Goal: Find specific page/section: Find specific page/section

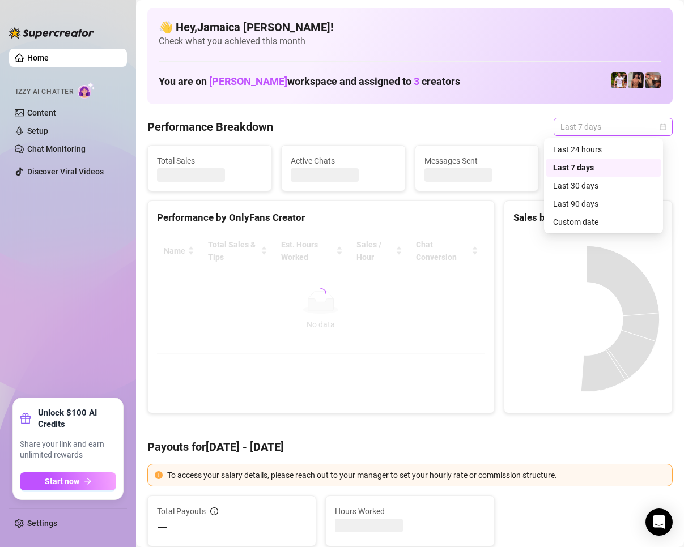
click at [616, 126] on span "Last 7 days" at bounding box center [612, 126] width 105 height 17
click at [591, 219] on div "Custom date" at bounding box center [603, 222] width 101 height 12
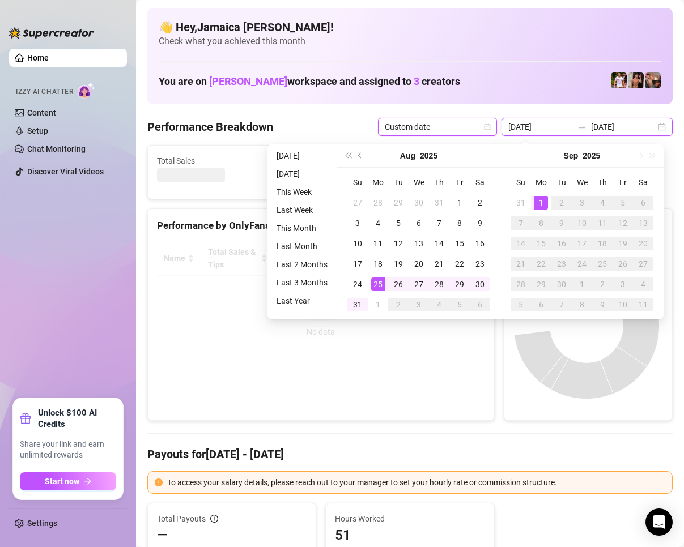
click at [550, 125] on input "[DATE]" at bounding box center [540, 127] width 65 height 12
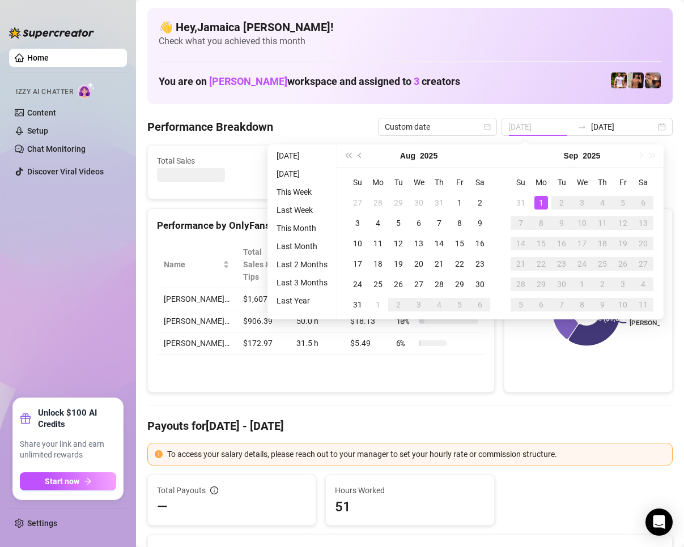
click at [540, 202] on div "1" at bounding box center [541, 203] width 14 height 14
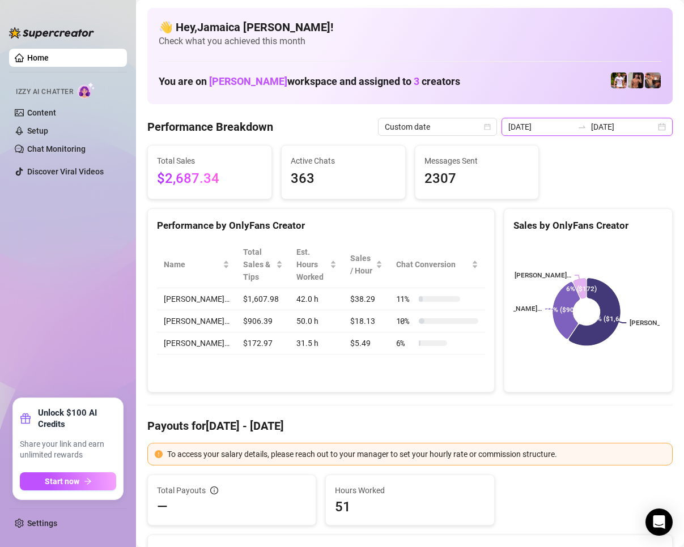
drag, startPoint x: 550, startPoint y: 125, endPoint x: 553, endPoint y: 148, distance: 23.3
click at [550, 130] on input "[DATE]" at bounding box center [540, 127] width 65 height 12
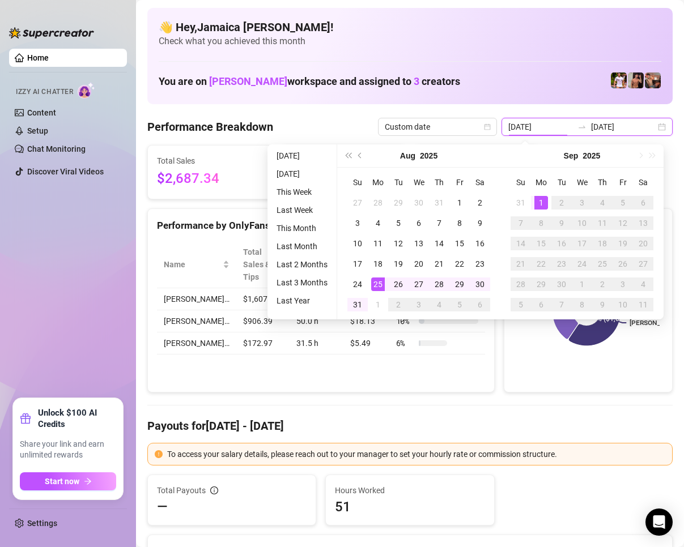
type input "[DATE]"
click at [547, 203] on div "1" at bounding box center [541, 203] width 14 height 14
drag, startPoint x: 539, startPoint y: 200, endPoint x: 558, endPoint y: 264, distance: 67.2
click at [539, 203] on div "1" at bounding box center [541, 203] width 14 height 14
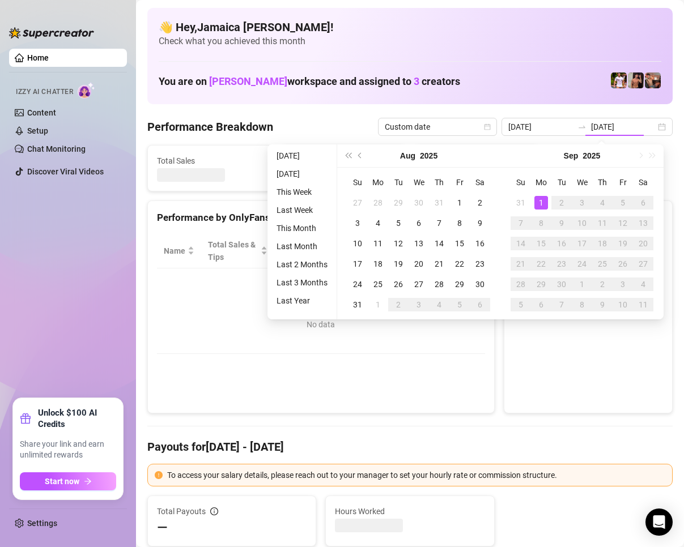
type input "[DATE]"
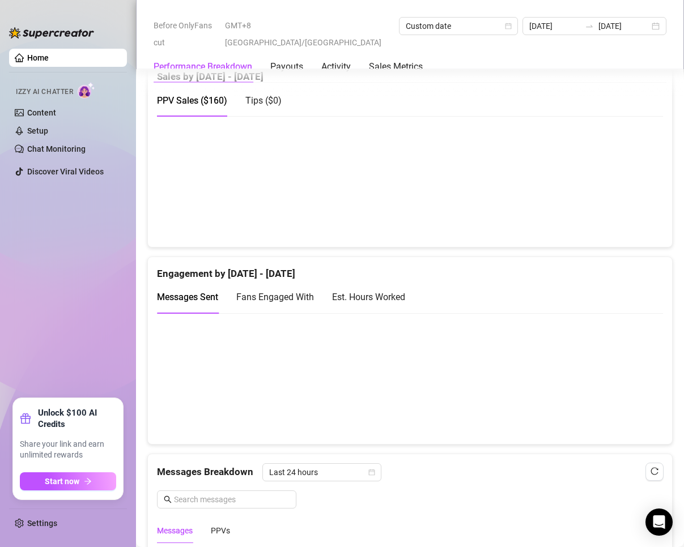
scroll to position [793, 0]
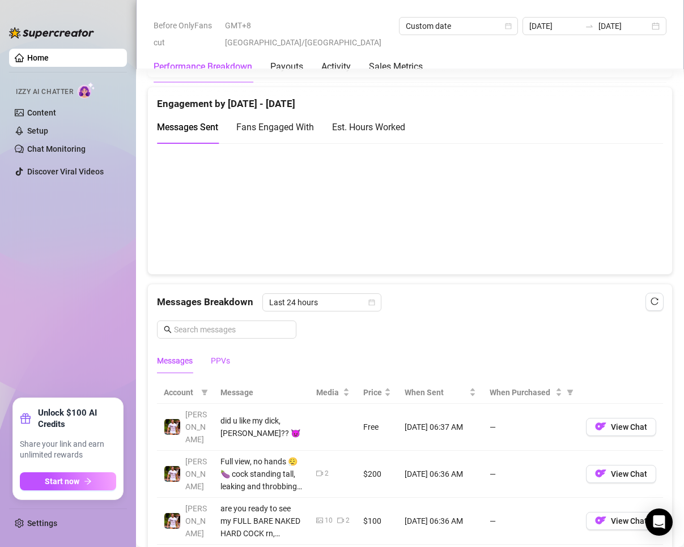
drag, startPoint x: 221, startPoint y: 378, endPoint x: 288, endPoint y: 386, distance: 66.7
click at [223, 367] on div "PPVs" at bounding box center [220, 361] width 19 height 12
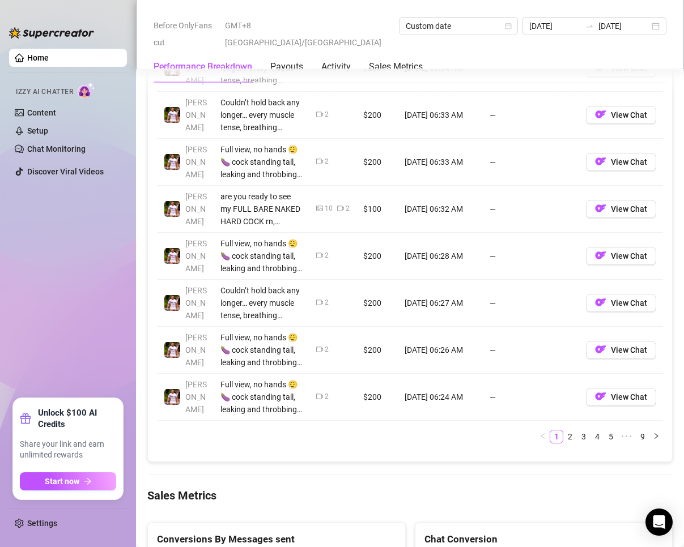
scroll to position [1303, 0]
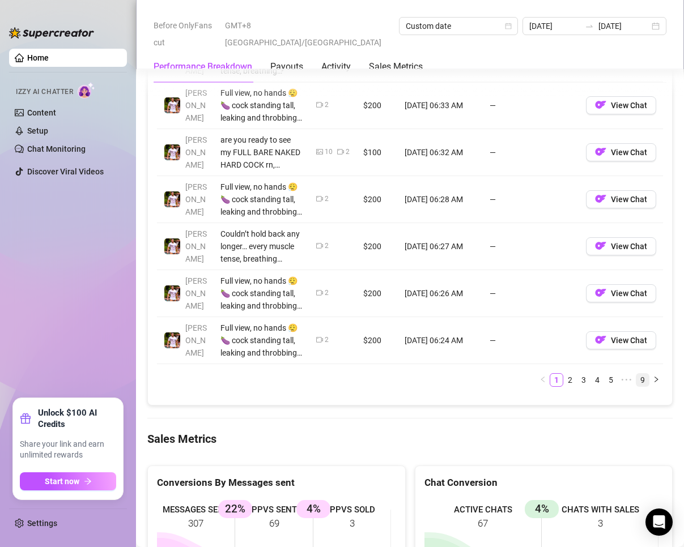
click at [636, 386] on link "9" at bounding box center [642, 380] width 12 height 12
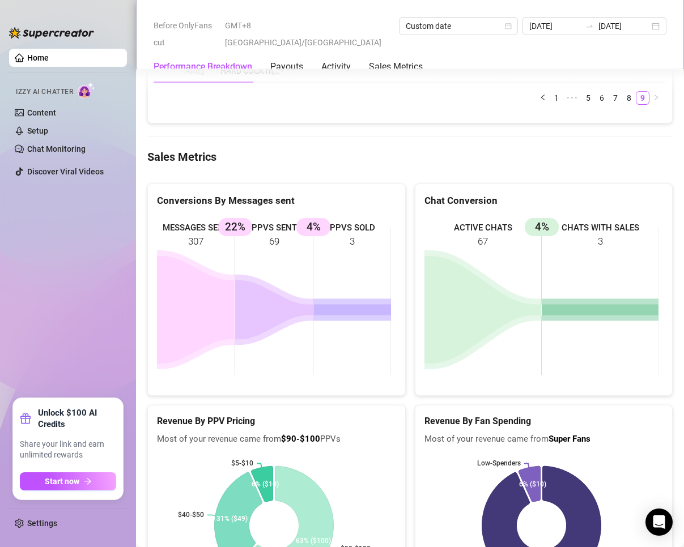
scroll to position [1076, 0]
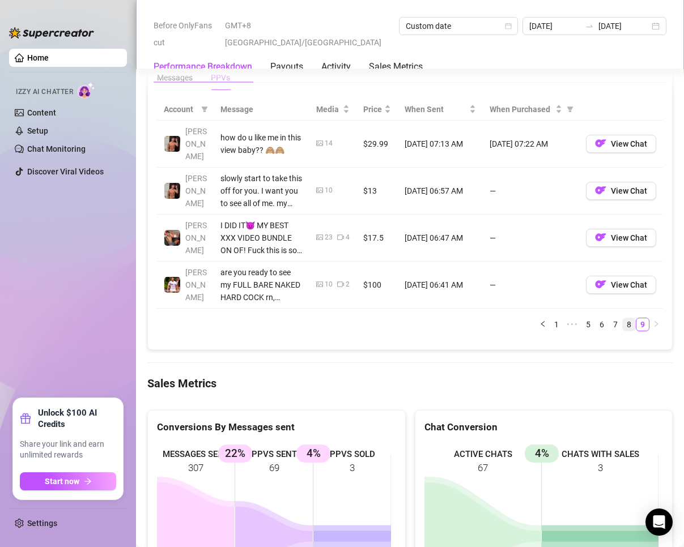
click at [623, 331] on link "8" at bounding box center [628, 324] width 12 height 12
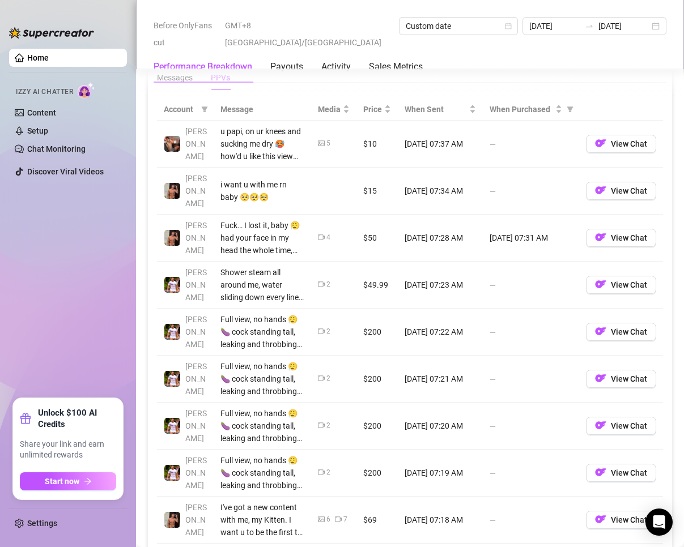
scroll to position [1189, 0]
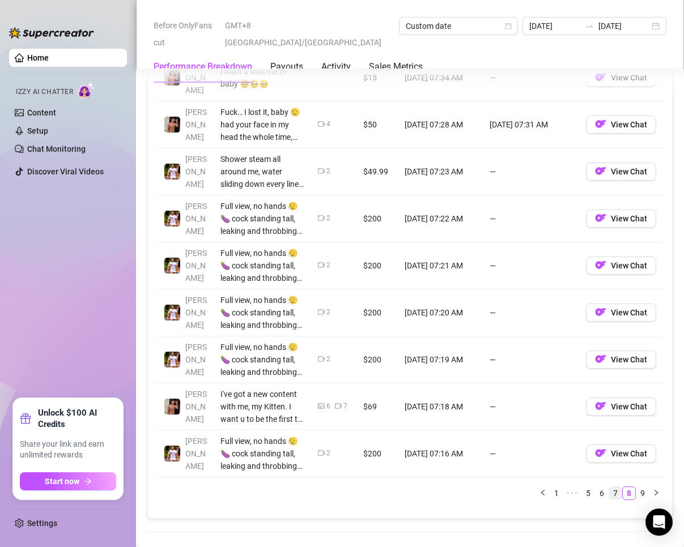
click at [609, 492] on link "7" at bounding box center [615, 493] width 12 height 12
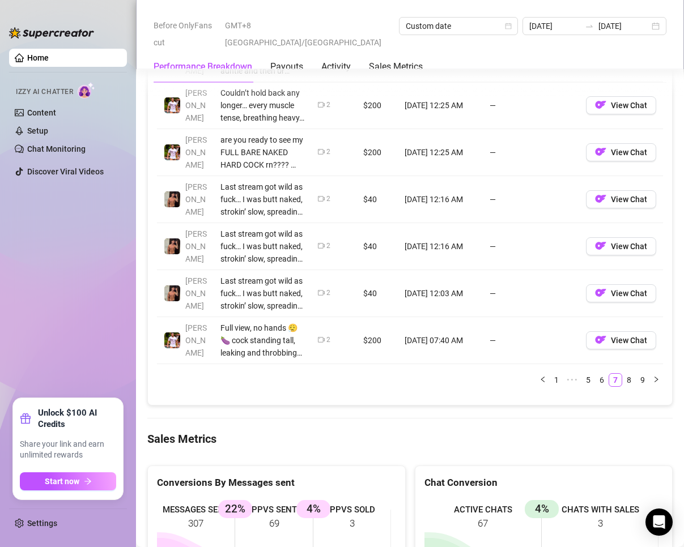
scroll to position [1416, 0]
